Goal: Task Accomplishment & Management: Complete application form

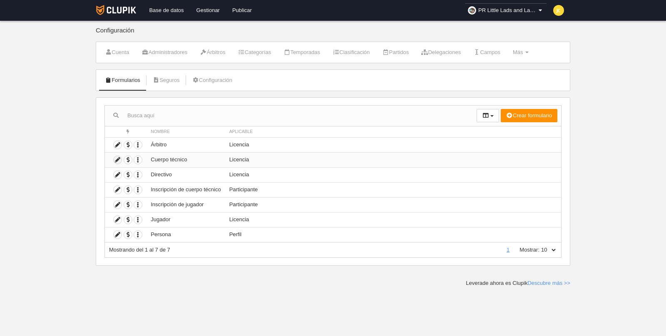
click at [116, 157] on icon at bounding box center [118, 160] width 8 height 8
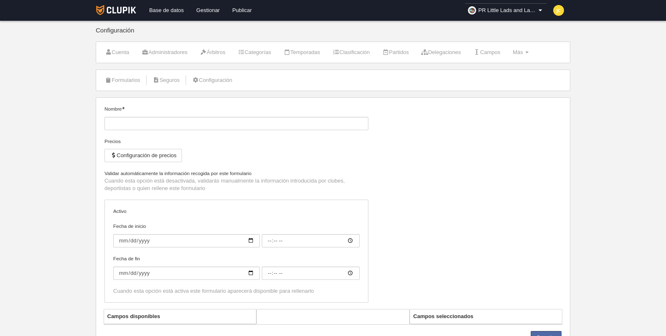
type input "Cuerpo técnico"
checkbox input "true"
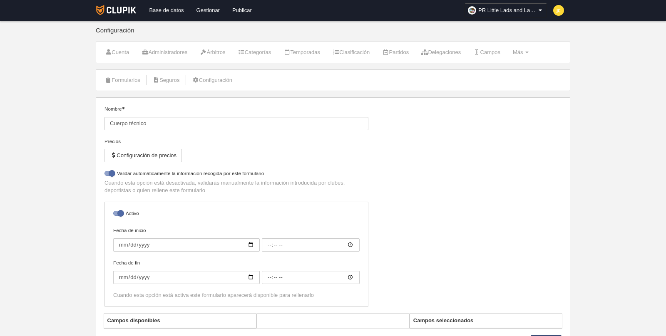
select select "selected"
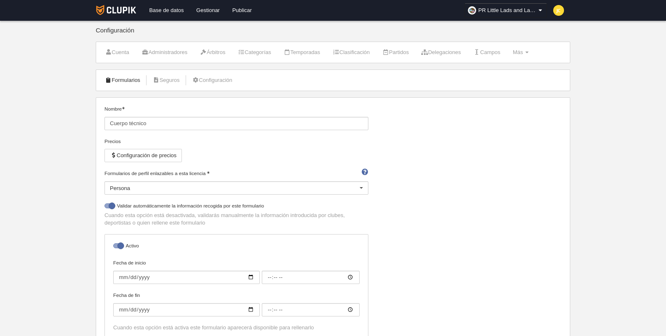
click at [127, 79] on link "Formularios" at bounding box center [122, 80] width 45 height 12
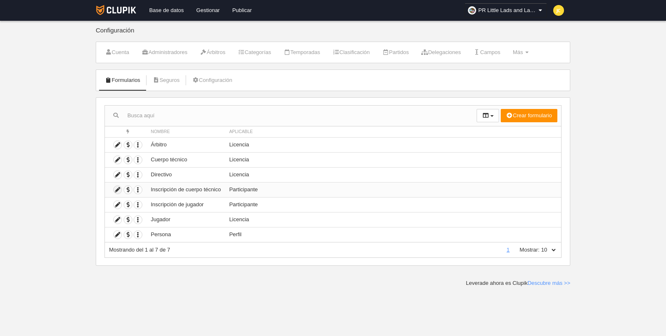
click at [116, 189] on icon at bounding box center [118, 190] width 8 height 8
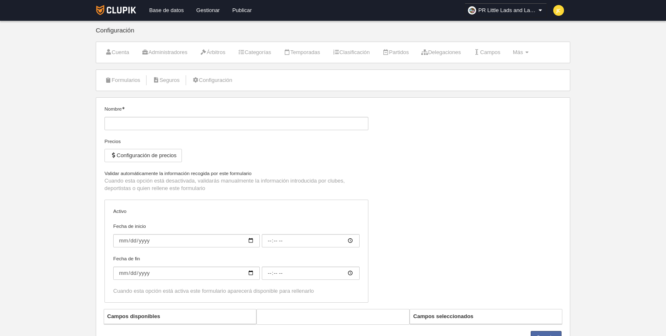
type input "Inscripción de cuerpo técnico"
checkbox input "true"
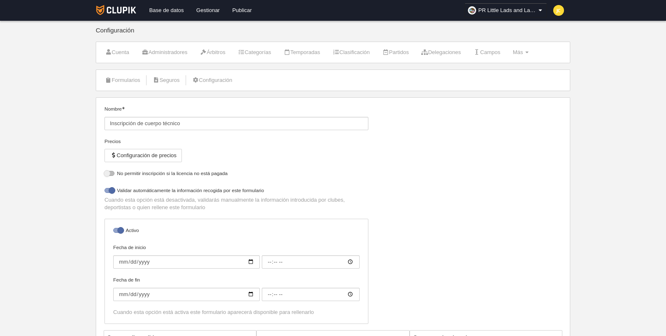
select select "selected"
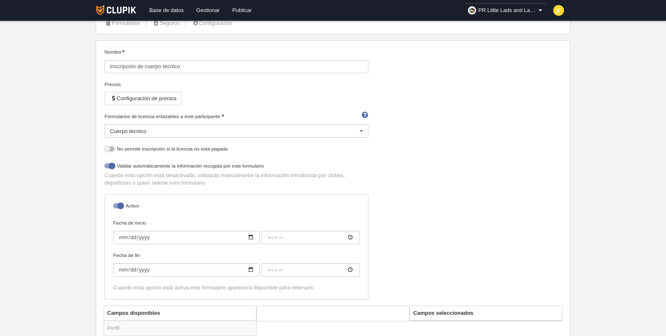
scroll to position [57, 0]
click at [110, 148] on div at bounding box center [109, 148] width 10 height 5
click at [110, 148] on input "checkbox" at bounding box center [107, 150] width 5 height 5
checkbox input "true"
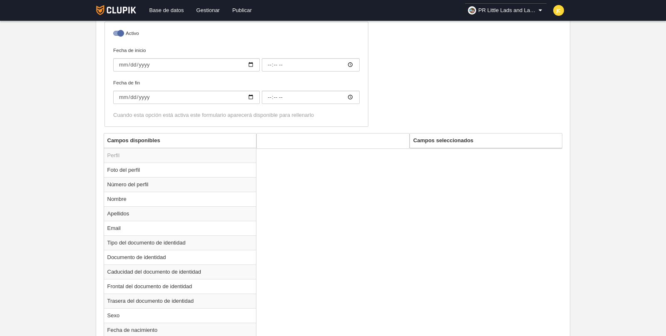
scroll to position [534, 0]
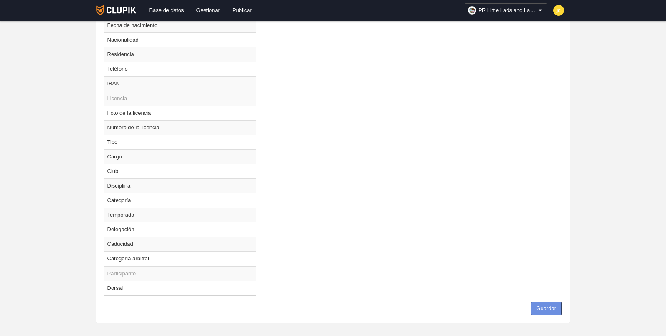
drag, startPoint x: 539, startPoint y: 299, endPoint x: 557, endPoint y: 275, distance: 29.9
click at [540, 302] on button "Guardar" at bounding box center [545, 308] width 31 height 13
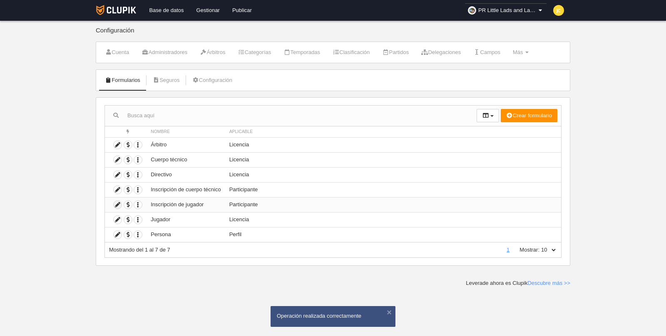
click at [119, 203] on icon at bounding box center [118, 205] width 8 height 8
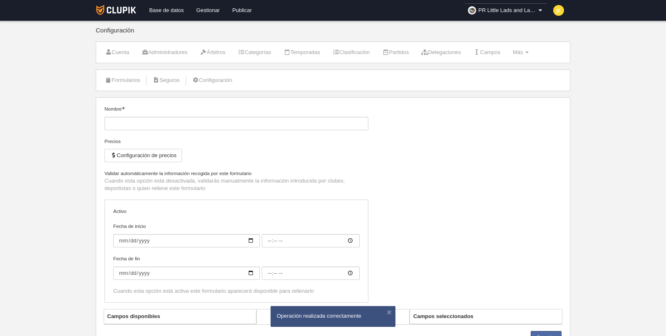
type input "Inscripción de jugador"
checkbox input "true"
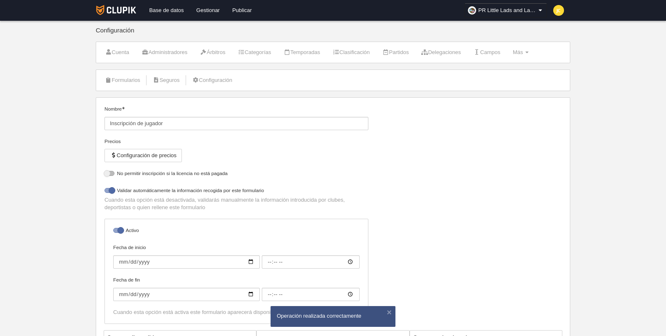
select select "selected"
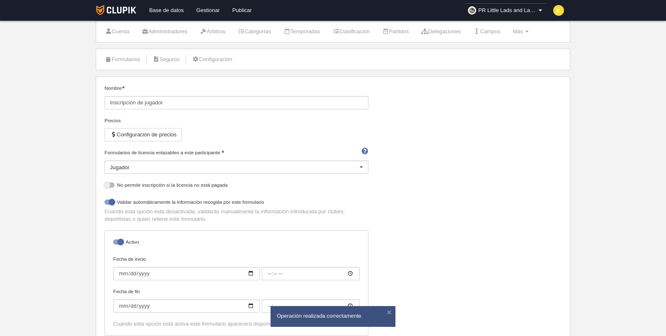
scroll to position [28, 0]
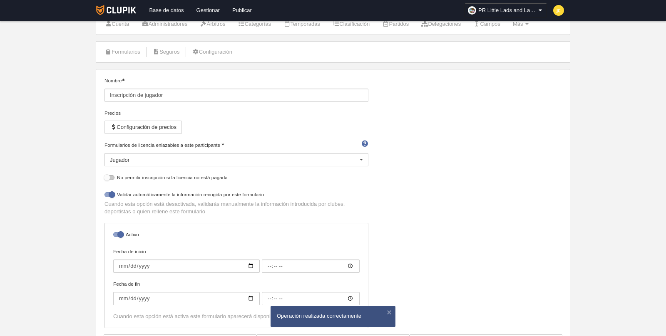
click at [109, 177] on div at bounding box center [109, 177] width 10 height 5
click at [109, 177] on input "checkbox" at bounding box center [107, 179] width 5 height 5
checkbox input "true"
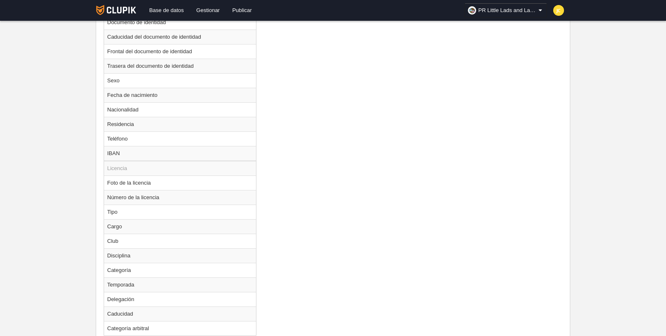
scroll to position [505, 0]
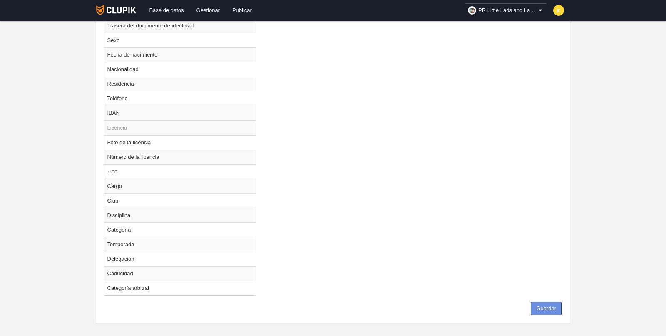
click at [548, 302] on button "Guardar" at bounding box center [545, 308] width 31 height 13
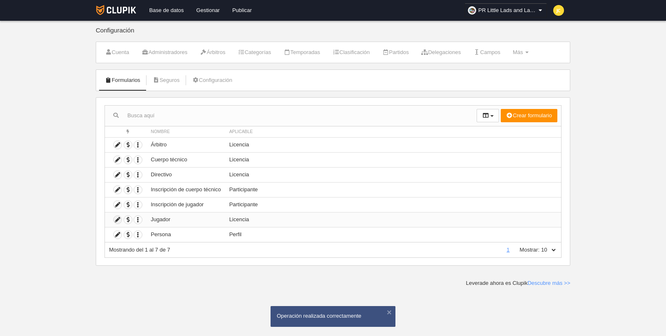
click at [118, 219] on icon at bounding box center [118, 220] width 8 height 8
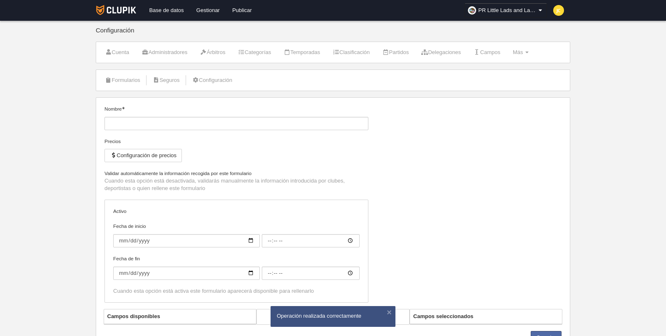
type input "Jugador"
checkbox input "true"
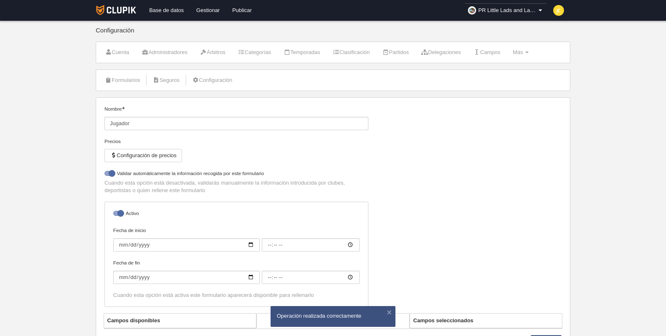
select select "selected"
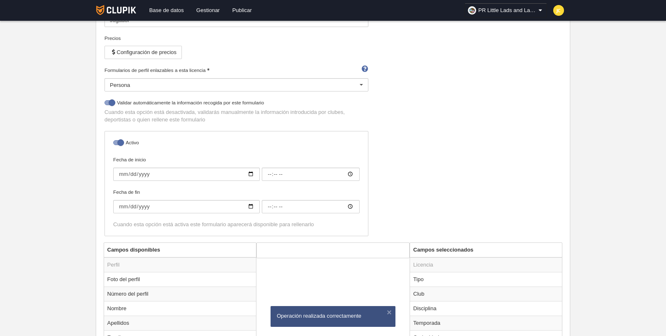
scroll to position [118, 0]
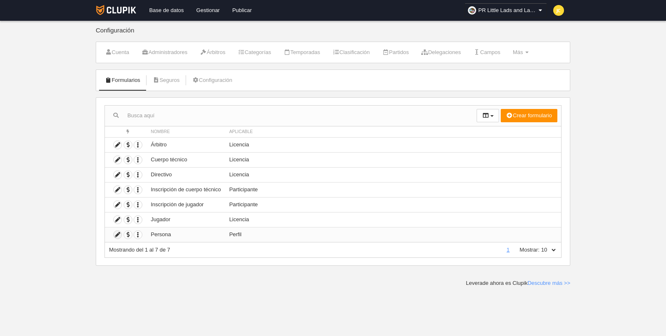
click at [116, 232] on icon at bounding box center [118, 235] width 8 height 8
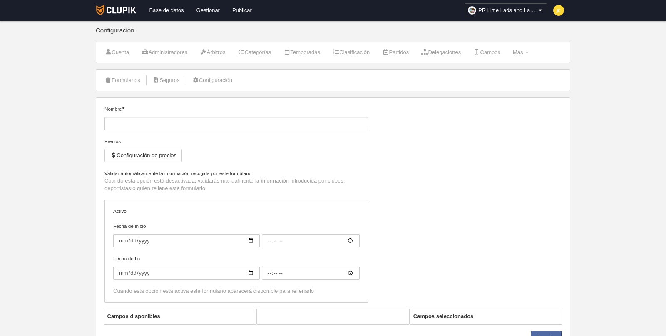
type input "Persona"
checkbox input "true"
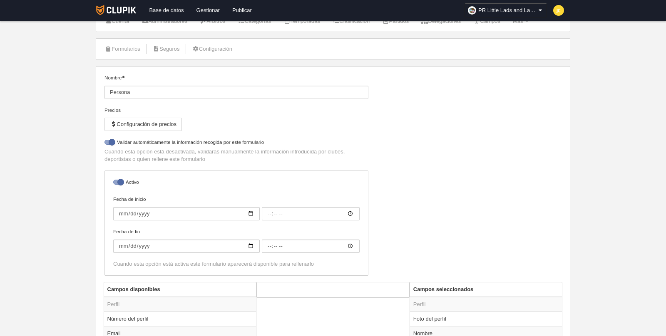
scroll to position [31, 0]
click at [208, 47] on link "Configuración" at bounding box center [212, 49] width 49 height 12
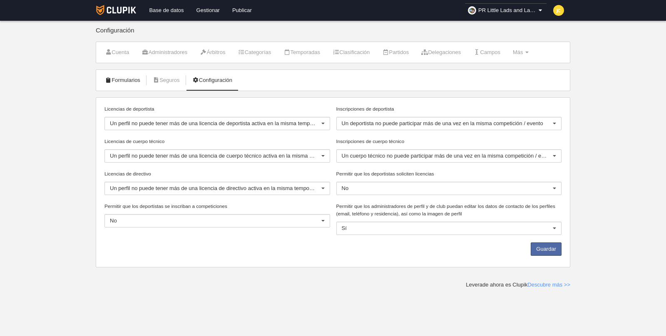
click at [121, 81] on link "Formularios" at bounding box center [122, 80] width 45 height 12
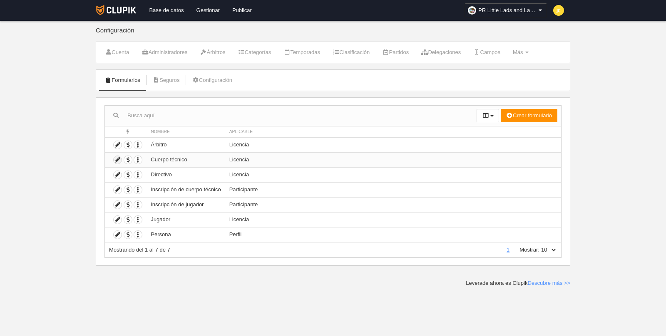
click at [116, 159] on icon at bounding box center [118, 160] width 8 height 8
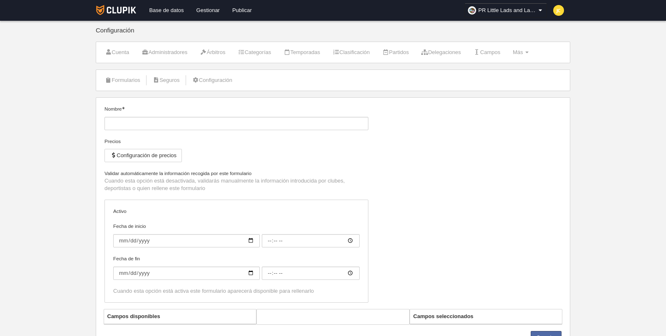
type input "Cuerpo técnico"
checkbox input "true"
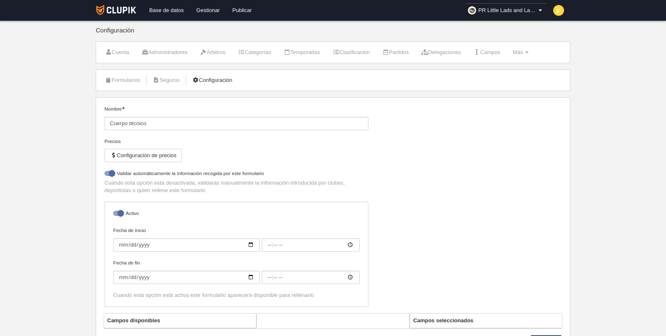
select select "selected"
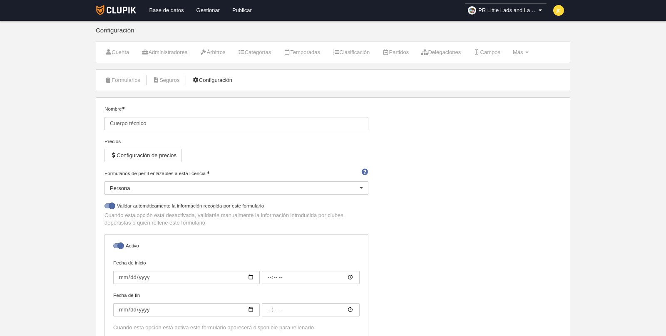
click at [229, 82] on link "Configuración" at bounding box center [212, 80] width 49 height 12
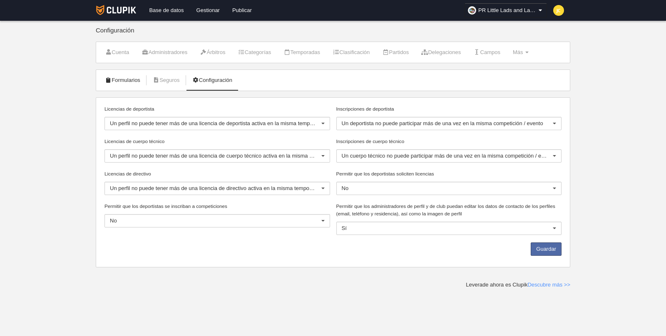
click at [119, 83] on link "Formularios" at bounding box center [122, 80] width 45 height 12
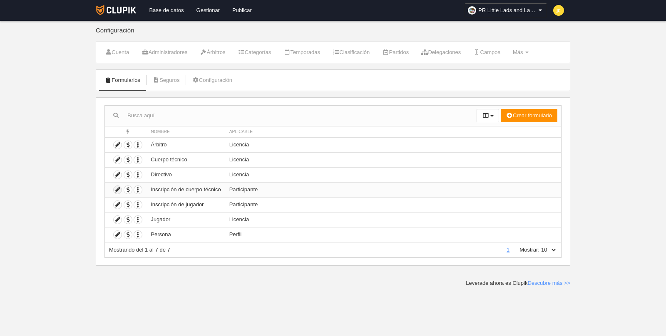
click at [116, 188] on icon at bounding box center [118, 190] width 8 height 8
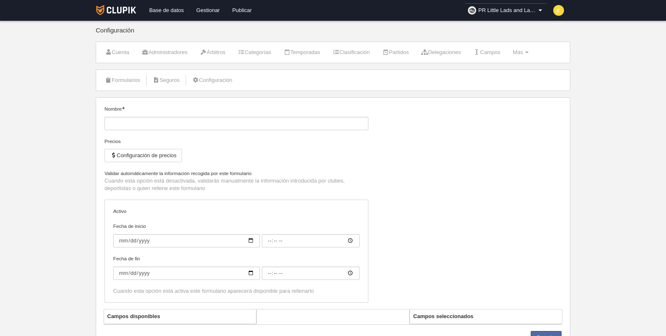
type input "Inscripción de cuerpo técnico"
checkbox input "true"
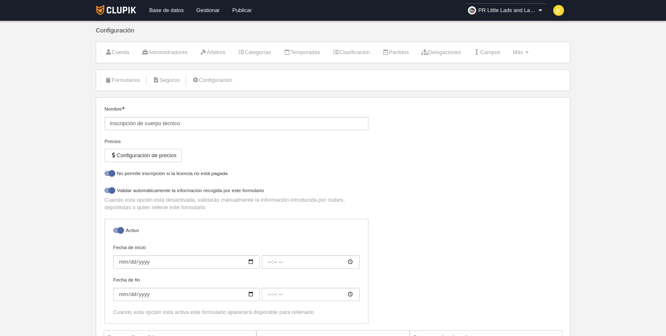
select select "selected"
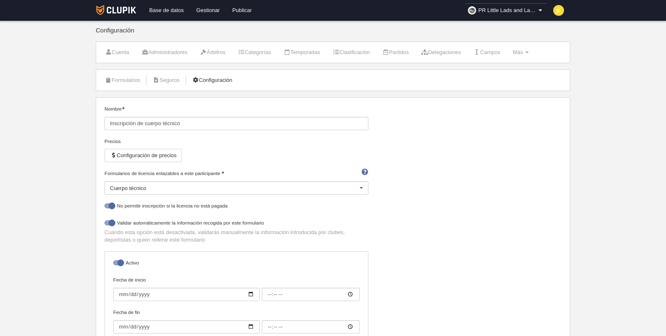
click at [215, 82] on link "Configuración" at bounding box center [212, 80] width 49 height 12
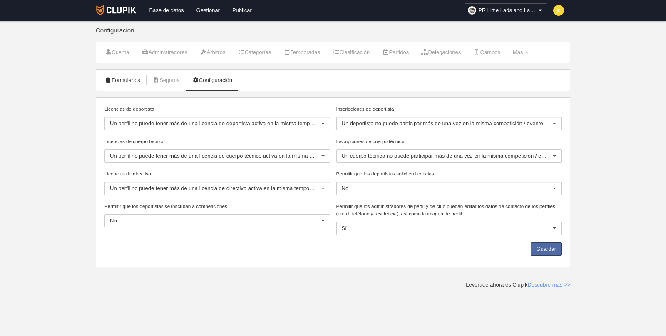
click at [134, 80] on link "Formularios" at bounding box center [122, 80] width 45 height 12
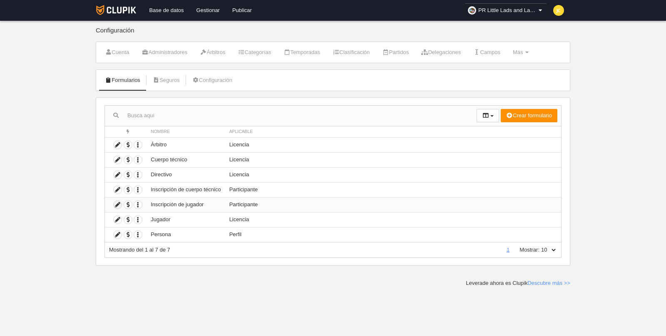
click at [116, 203] on icon at bounding box center [118, 205] width 8 height 8
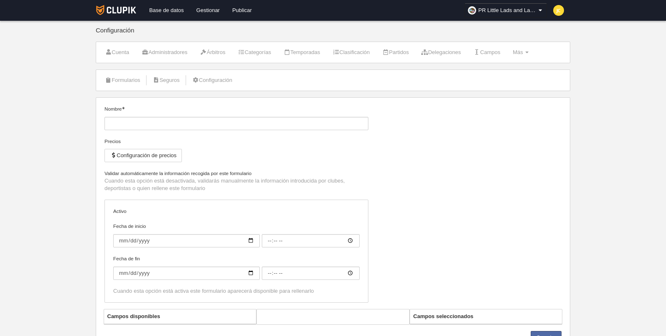
type input "Inscripción de jugador"
checkbox input "true"
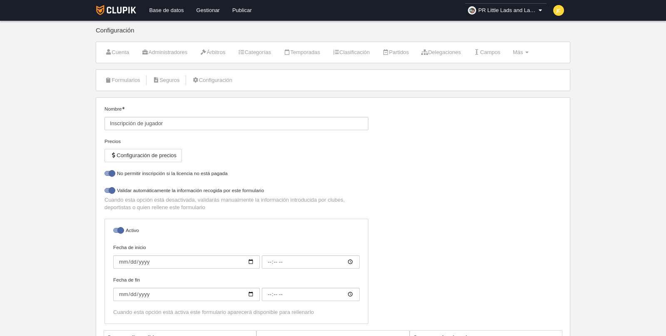
select select "selected"
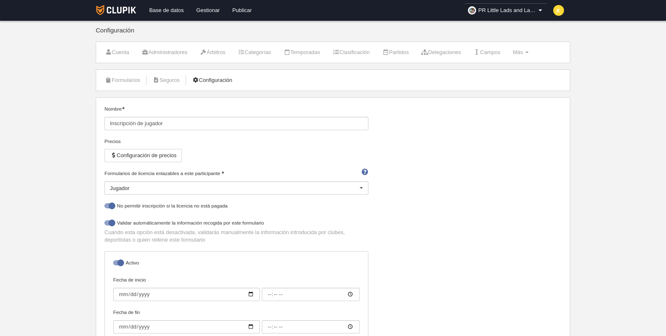
click at [215, 81] on link "Configuración" at bounding box center [212, 80] width 49 height 12
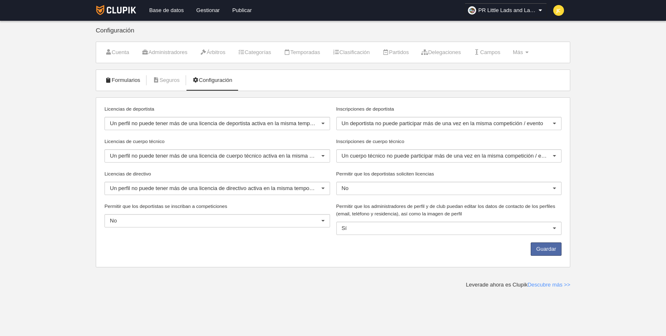
click at [122, 77] on link "Formularios" at bounding box center [122, 80] width 45 height 12
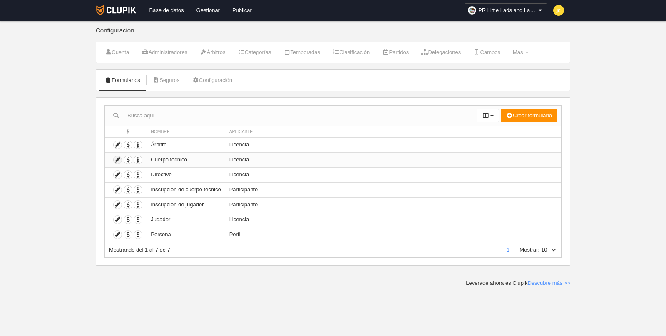
click at [118, 158] on icon at bounding box center [118, 160] width 8 height 8
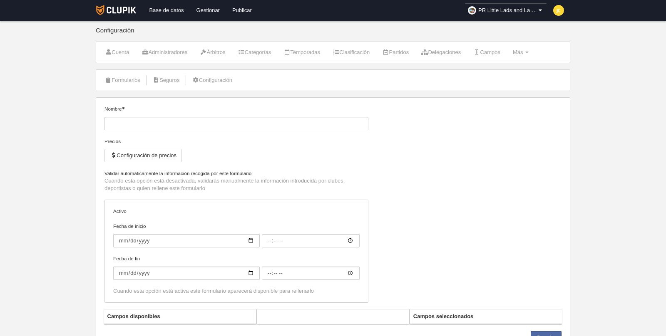
type input "Cuerpo técnico"
checkbox input "true"
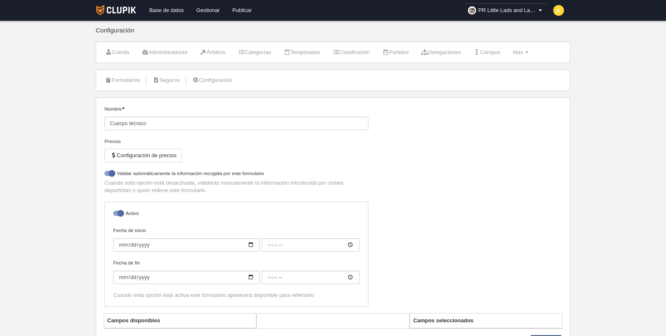
select select "selected"
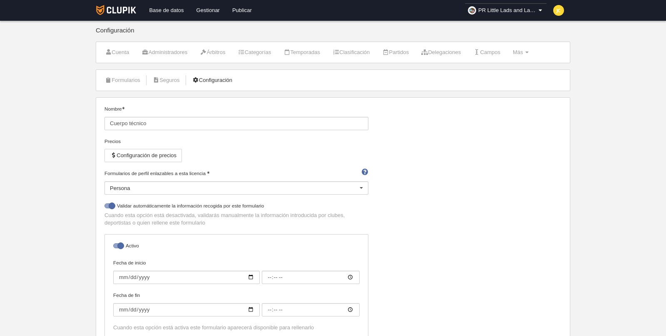
click at [210, 82] on link "Configuración" at bounding box center [212, 80] width 49 height 12
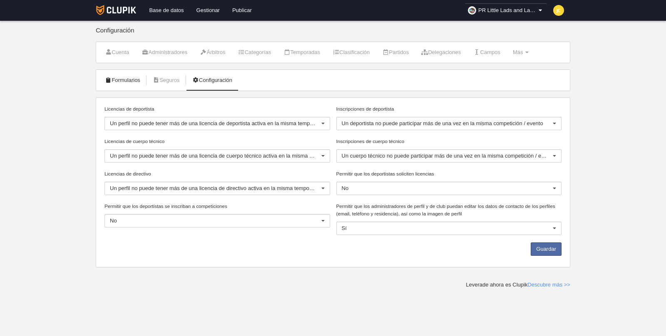
click at [125, 79] on link "Formularios" at bounding box center [122, 80] width 45 height 12
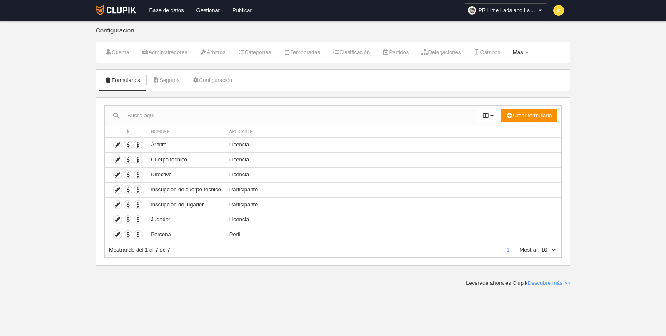
click at [523, 50] on span "Más" at bounding box center [517, 52] width 10 height 6
click at [596, 61] on body "Base de datos Gestionar Publicar PR Little Lads and Lassies Ajustes generales I…" at bounding box center [333, 168] width 666 height 336
click at [205, 13] on link "Gestionar" at bounding box center [208, 10] width 36 height 21
click at [120, 159] on icon at bounding box center [118, 160] width 8 height 8
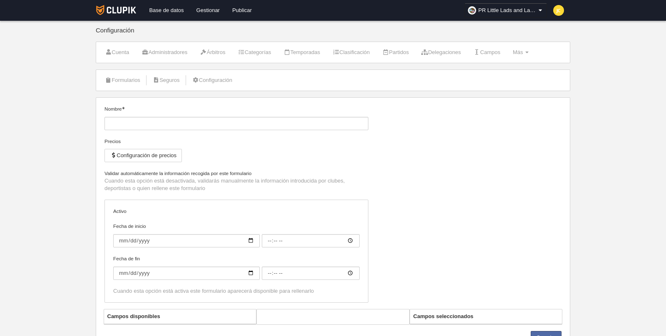
type input "Cuerpo técnico"
checkbox input "true"
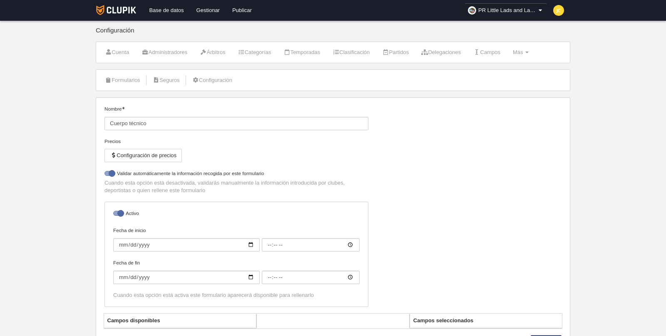
select select "selected"
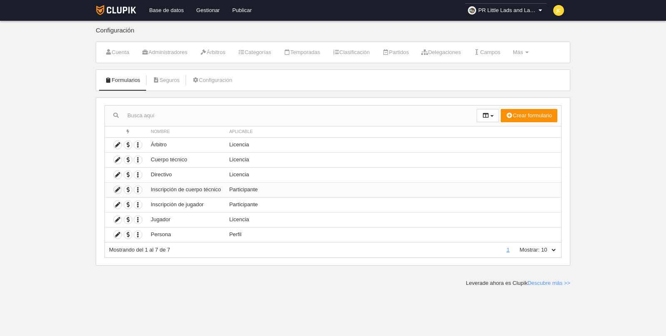
click at [118, 187] on icon at bounding box center [118, 190] width 8 height 8
click at [138, 158] on icon "button" at bounding box center [138, 160] width 8 height 8
click at [77, 163] on body "Base de datos Gestionar Publicar PR Little Lads and Lassies Ajustes generales I…" at bounding box center [333, 168] width 666 height 336
click at [138, 187] on icon "button" at bounding box center [138, 190] width 8 height 8
click at [56, 186] on body "Base de datos Gestionar Publicar PR Little Lads and Lassies Ajustes generales I…" at bounding box center [333, 168] width 666 height 336
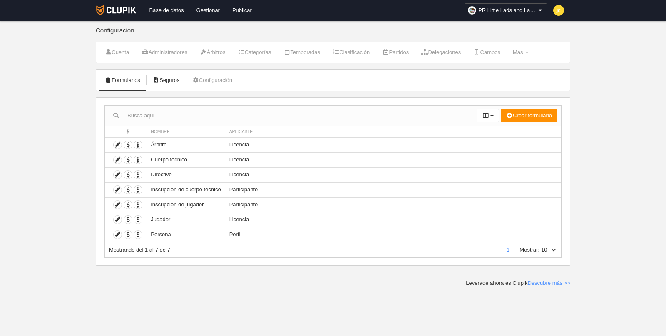
click at [170, 80] on link "Seguros" at bounding box center [166, 80] width 36 height 12
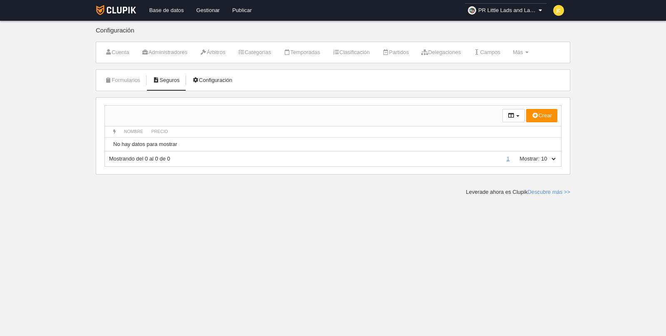
click at [217, 79] on link "Configuración" at bounding box center [212, 80] width 49 height 12
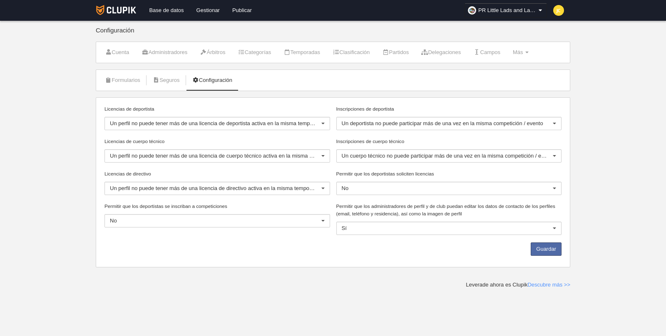
click at [552, 152] on div at bounding box center [553, 156] width 13 height 13
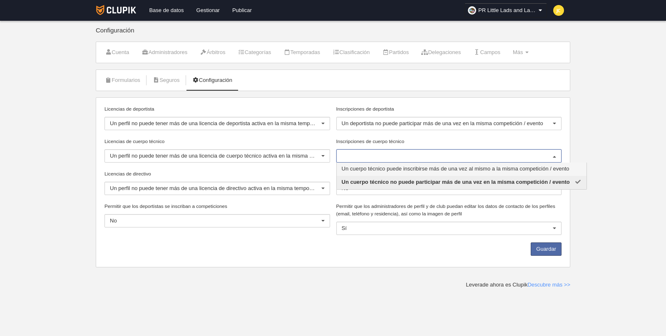
click at [614, 145] on body "Base de datos Gestionar Publicar PR Little Lads and Lassies Ajustes generales I…" at bounding box center [333, 168] width 666 height 336
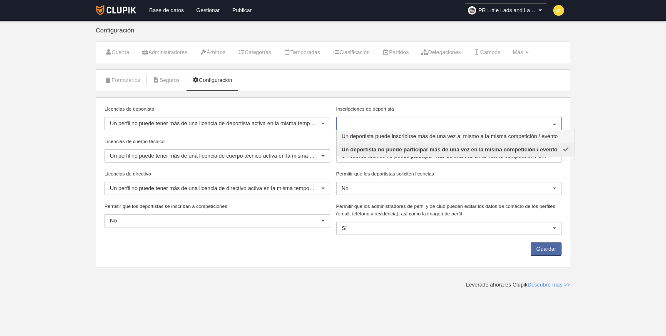
click at [626, 143] on body "Base de datos Gestionar Publicar PR Little Lads and Lassies Ajustes generales I…" at bounding box center [333, 168] width 666 height 336
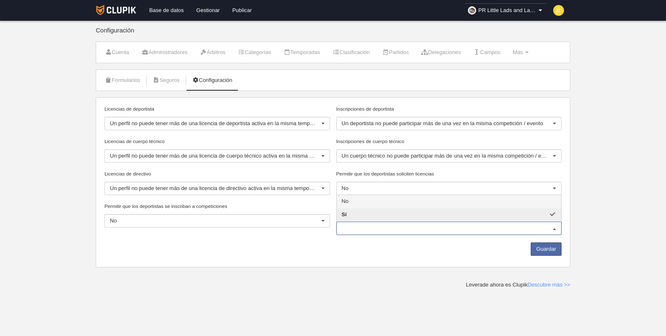
click at [658, 215] on body "Base de datos Gestionar Publicar PR Little Lads and Lassies Ajustes generales I…" at bounding box center [333, 168] width 666 height 336
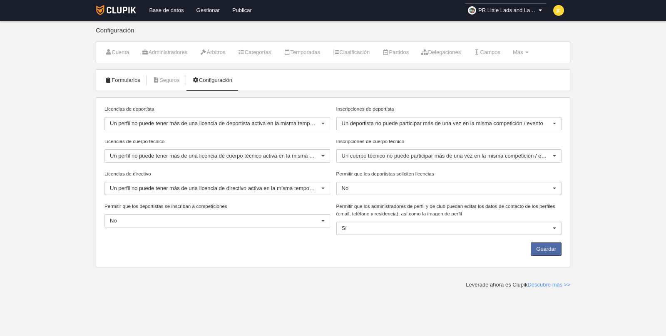
click at [127, 79] on link "Formularios" at bounding box center [122, 80] width 45 height 12
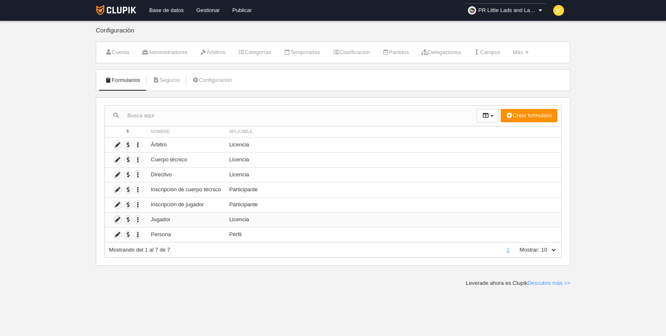
click at [118, 217] on icon at bounding box center [118, 220] width 8 height 8
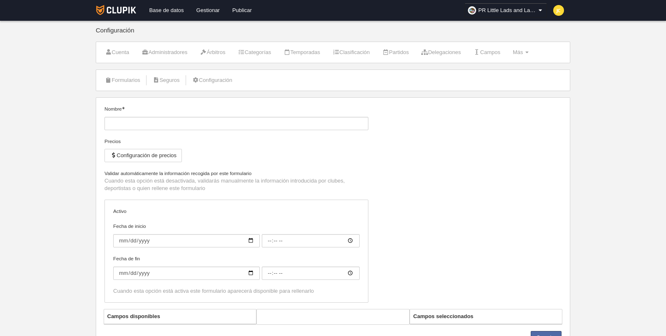
type input "Jugador"
checkbox input "true"
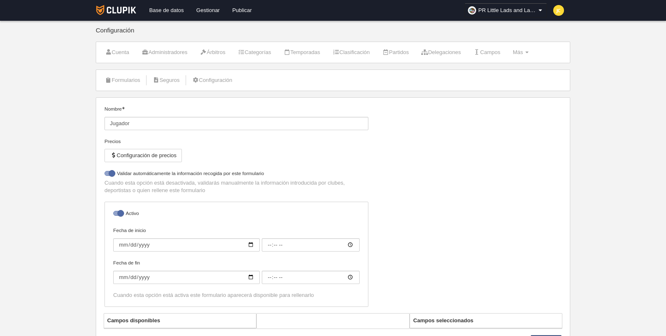
select select "selected"
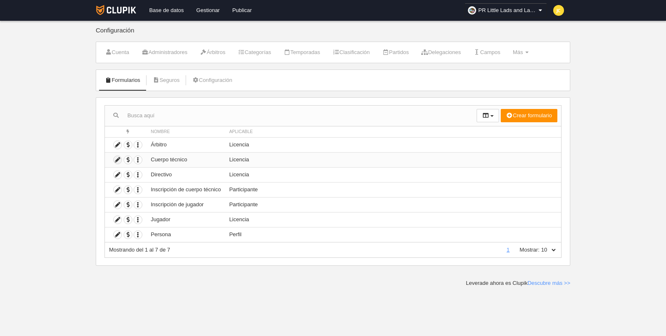
click at [115, 159] on icon at bounding box center [118, 160] width 8 height 8
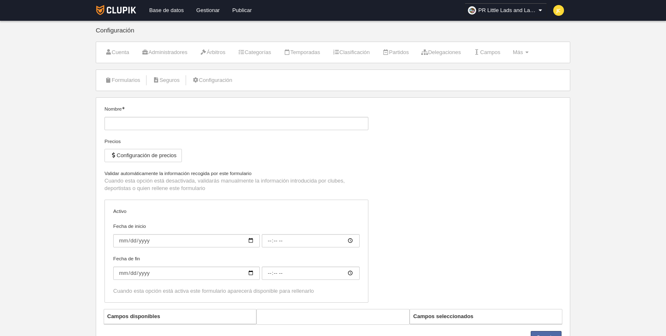
type input "Cuerpo técnico"
checkbox input "true"
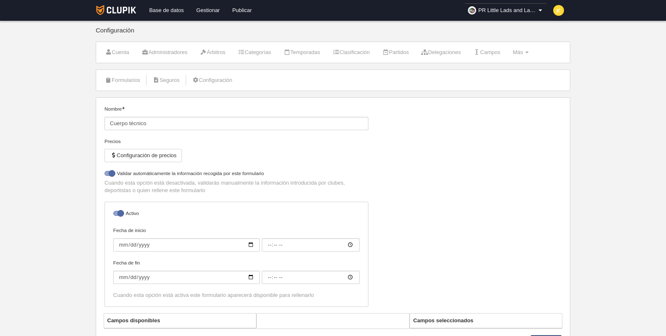
select select "selected"
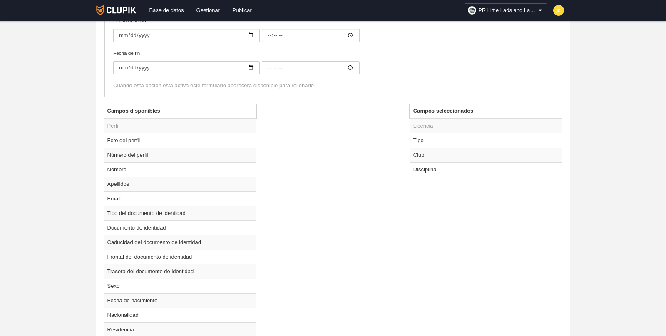
scroll to position [248, 0]
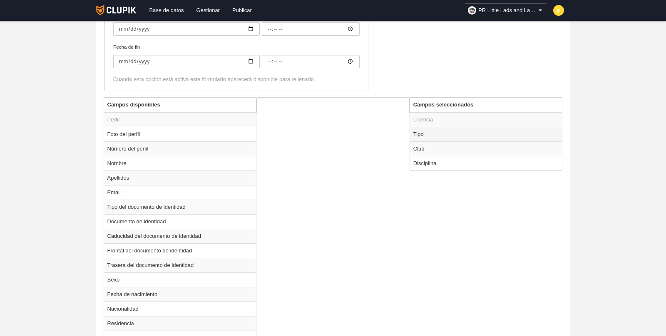
click at [469, 135] on td "Tipo" at bounding box center [486, 134] width 152 height 15
radio input "true"
select select "staff"
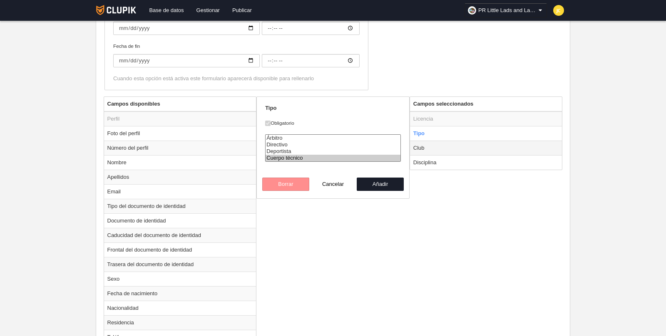
click at [468, 147] on td "Club" at bounding box center [486, 148] width 152 height 15
radio input "false"
radio input "true"
checkbox input "false"
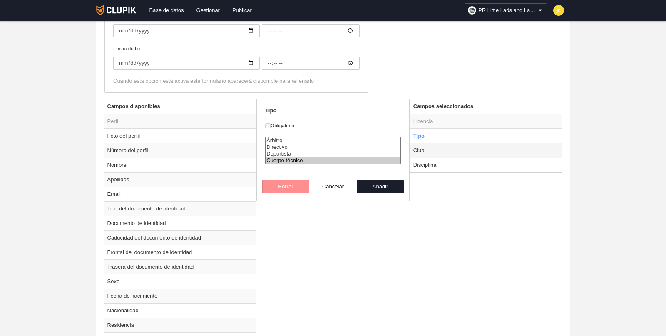
select select
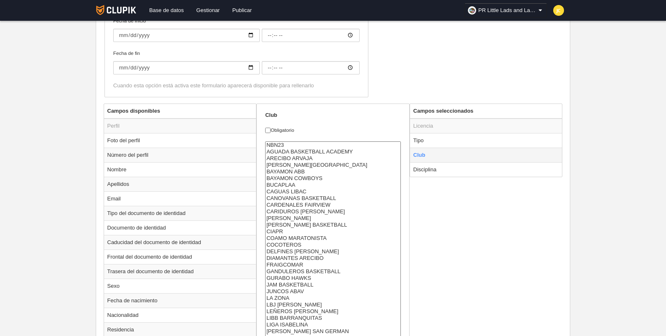
scroll to position [240, 0]
click at [478, 168] on td "Disciplina" at bounding box center [486, 171] width 152 height 15
radio input "false"
radio input "true"
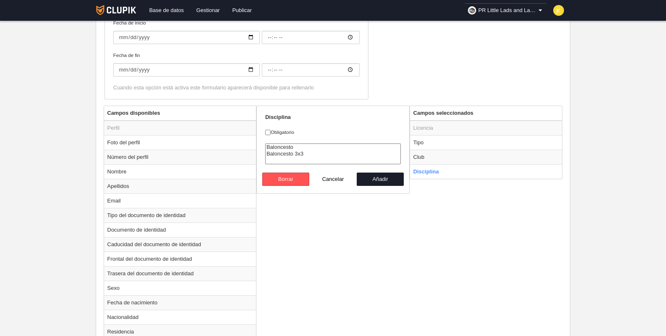
click at [406, 232] on div "Campos disponibles Perfil Foto del perfil Número del perfil Nombre Apellidos Em…" at bounding box center [332, 306] width 463 height 401
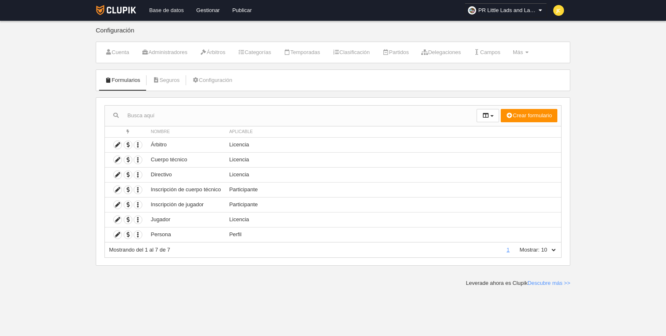
click at [163, 12] on link "Base de datos" at bounding box center [166, 10] width 47 height 21
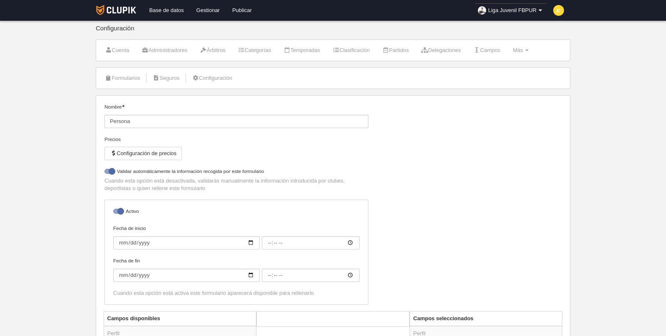
scroll to position [2, 0]
